Goal: Task Accomplishment & Management: Manage account settings

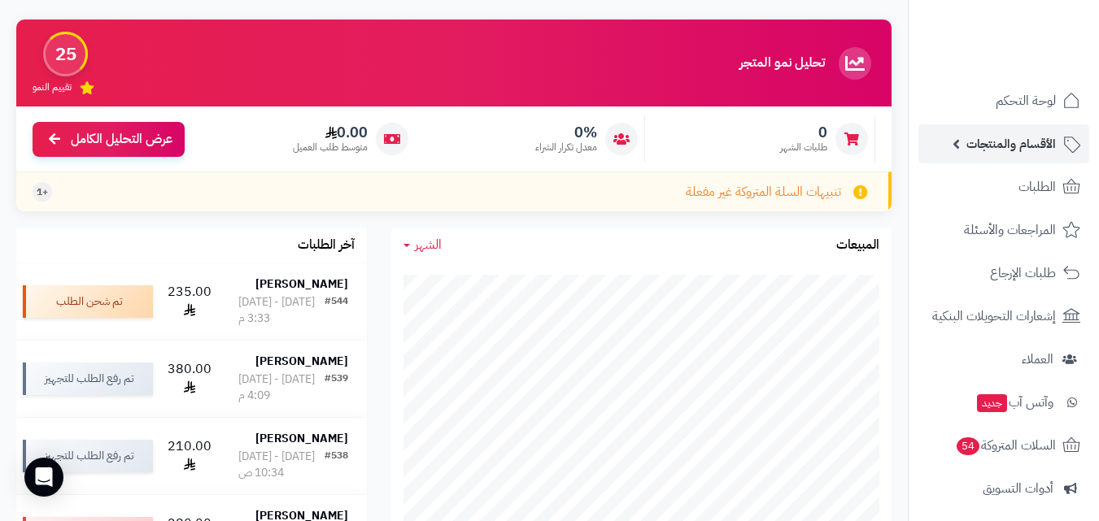
scroll to position [163, 0]
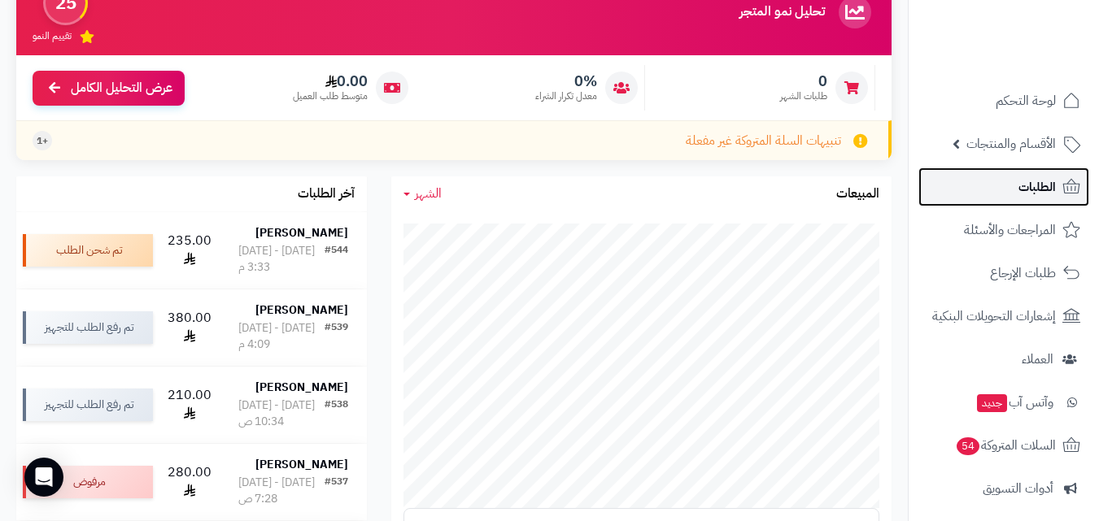
click at [1045, 193] on span "الطلبات" at bounding box center [1036, 187] width 37 height 23
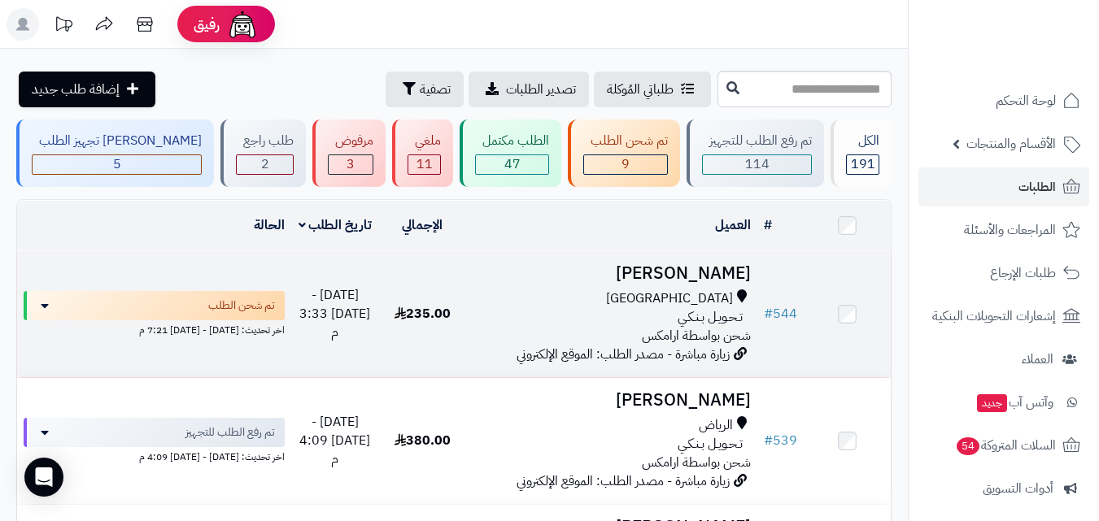
click at [571, 290] on div "جدة" at bounding box center [611, 299] width 278 height 19
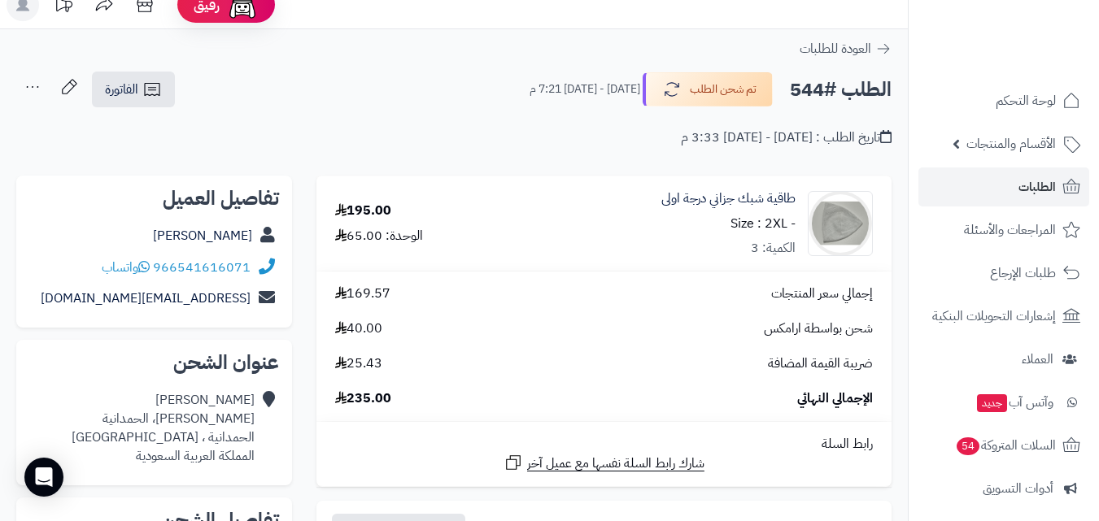
scroll to position [81, 0]
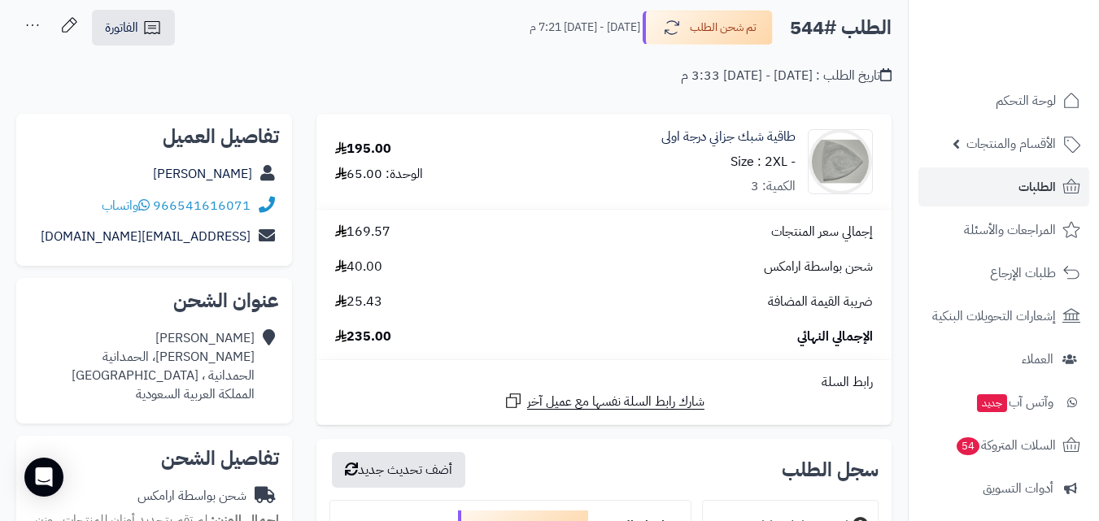
click at [389, 270] on div "شحن بواسطة ارامكس 40.00" at bounding box center [604, 267] width 562 height 19
